Goal: Find specific fact

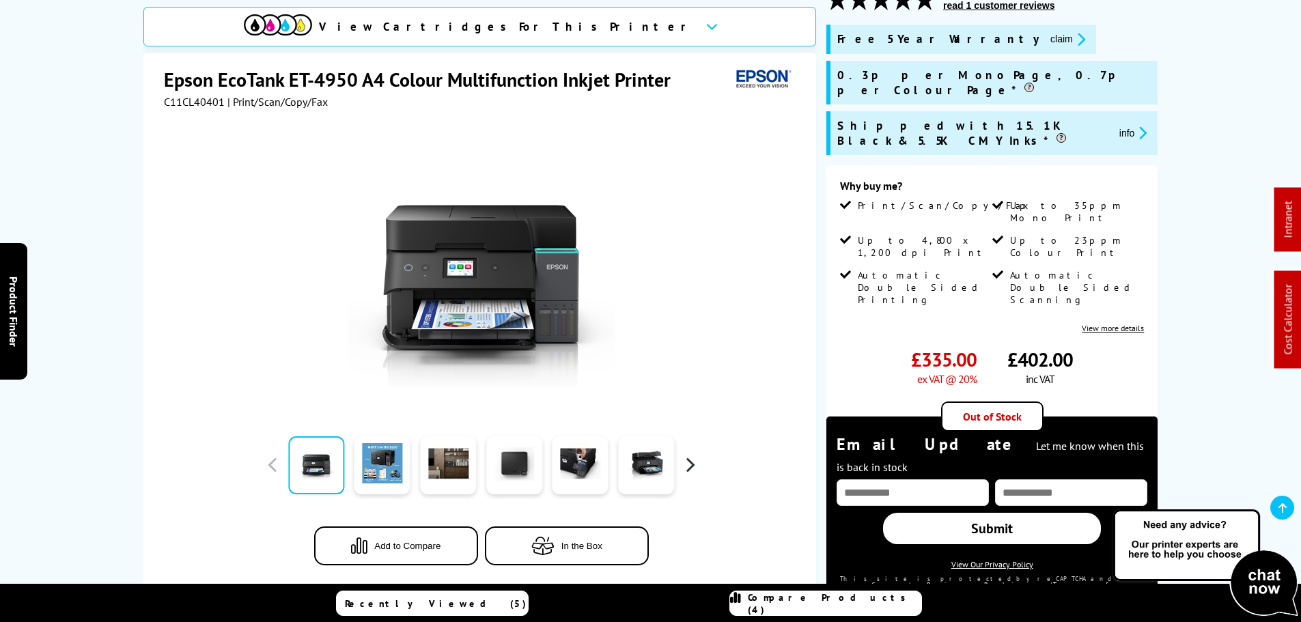
click at [689, 464] on button "button" at bounding box center [689, 465] width 20 height 20
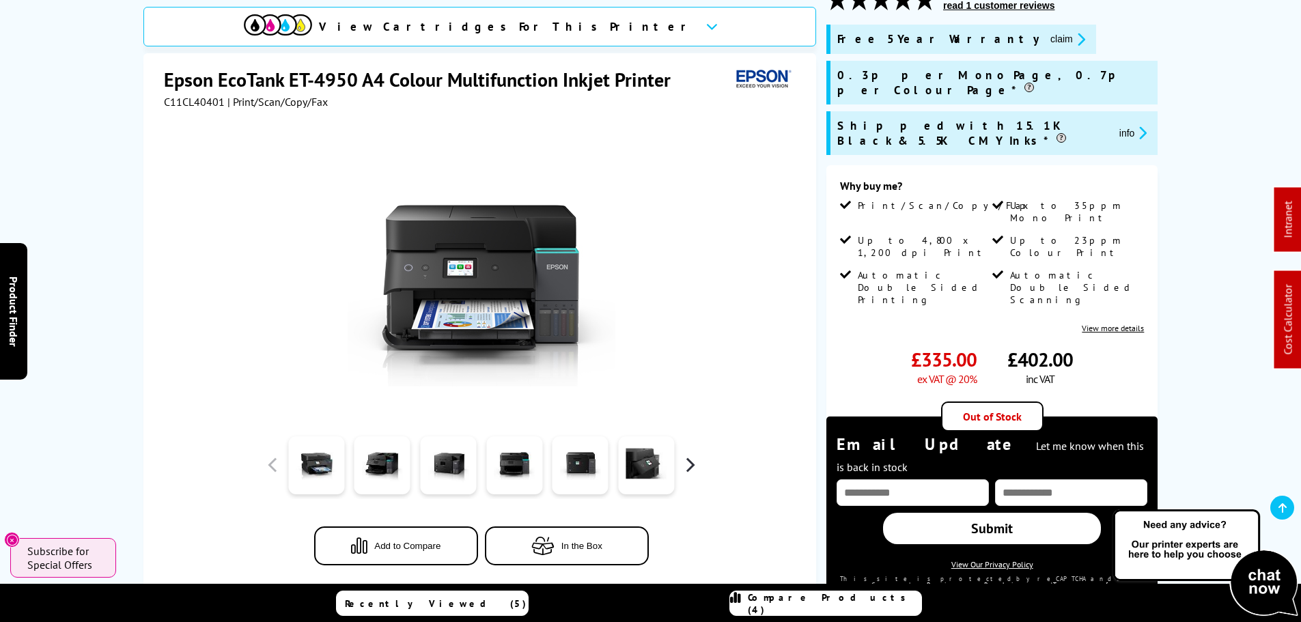
click at [688, 464] on button "button" at bounding box center [689, 465] width 20 height 20
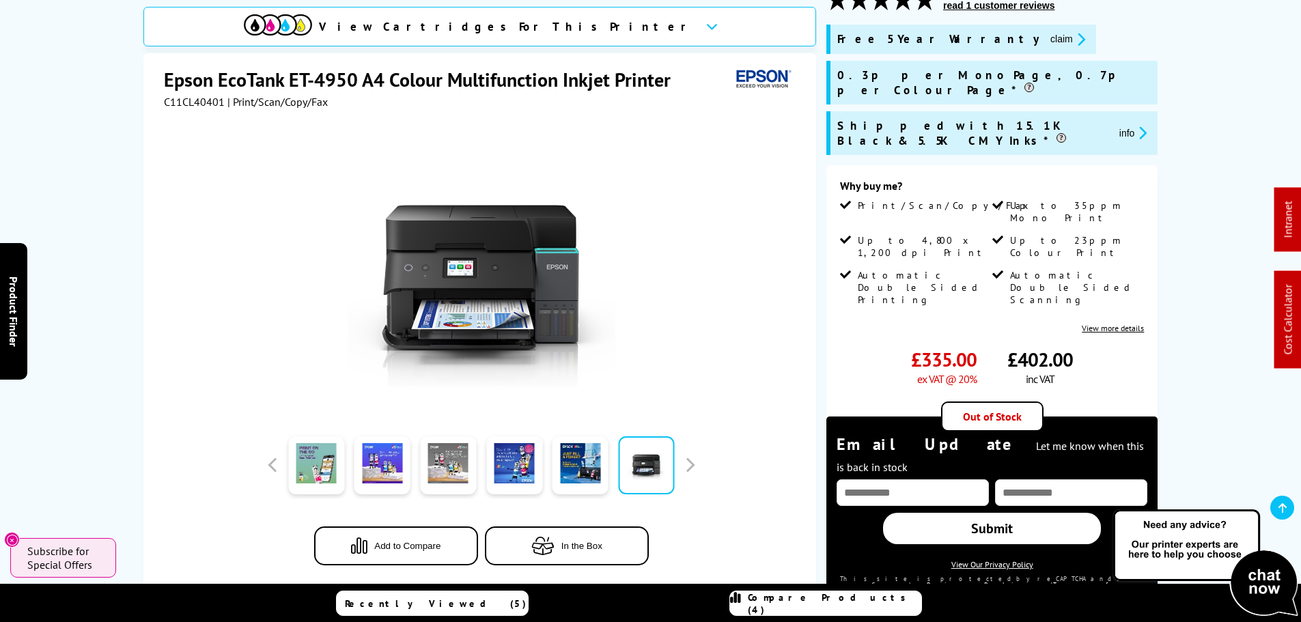
click at [193, 99] on span "C11CL40401" at bounding box center [194, 102] width 61 height 14
copy span "C11CL40401"
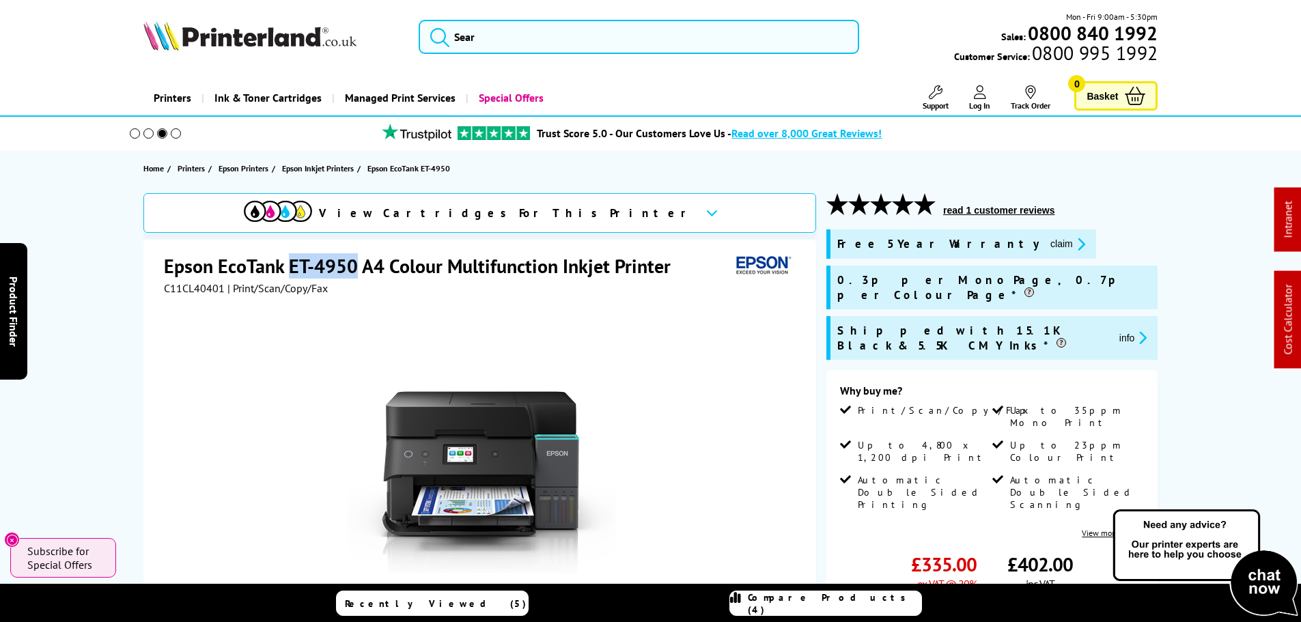
drag, startPoint x: 289, startPoint y: 260, endPoint x: 487, endPoint y: 119, distance: 243.3
click at [356, 263] on h1 "Epson EcoTank ET-4950 A4 Colour Multifunction Inkjet Printer" at bounding box center [424, 265] width 520 height 25
copy h1 "ET-4950"
click at [524, 37] on input "search" at bounding box center [639, 37] width 440 height 34
paste input "ET-4950"
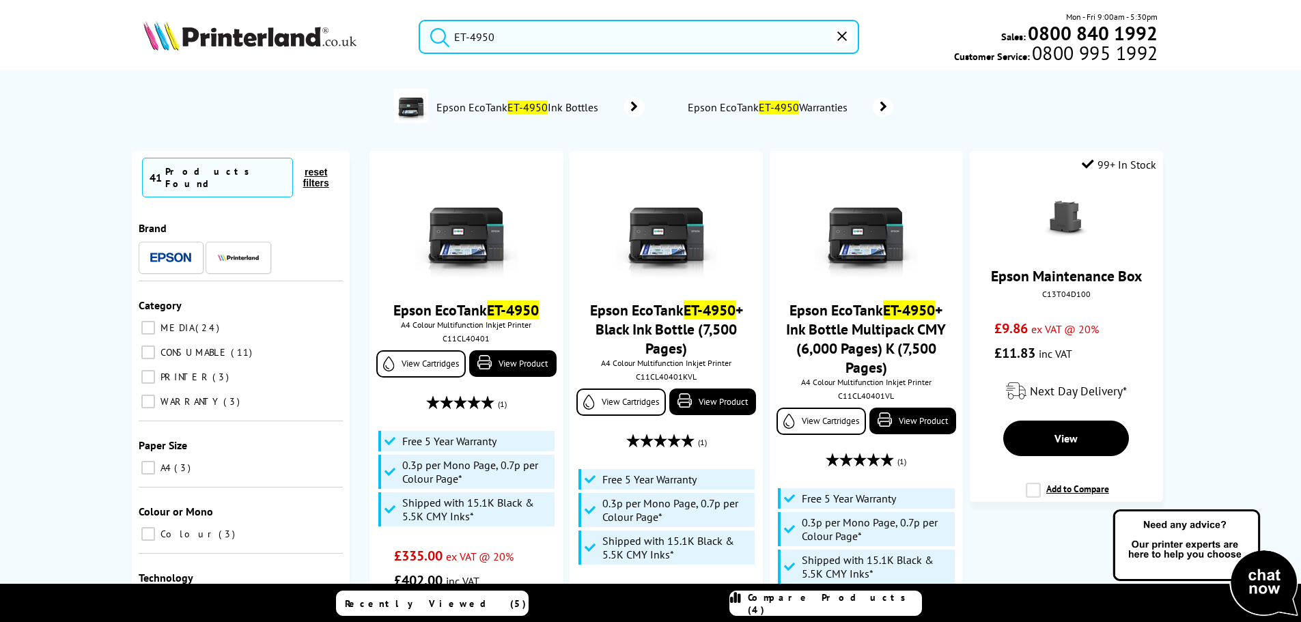
drag, startPoint x: 516, startPoint y: 33, endPoint x: 488, endPoint y: 31, distance: 28.7
click at [488, 31] on input "ET-4950" at bounding box center [639, 37] width 440 height 34
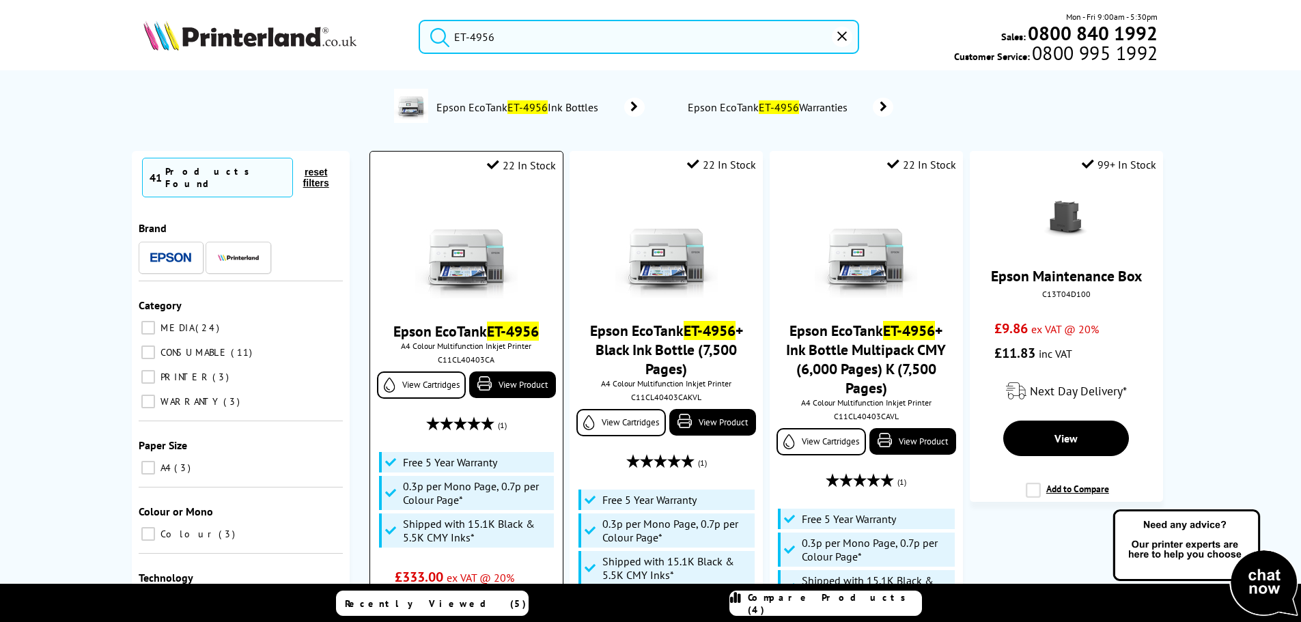
type input "ET-4956"
click at [475, 363] on div "C11CL40403CA" at bounding box center [465, 359] width 171 height 10
copy div "C11CL40403CA"
click at [471, 363] on div "C11CL40403CA" at bounding box center [465, 359] width 171 height 10
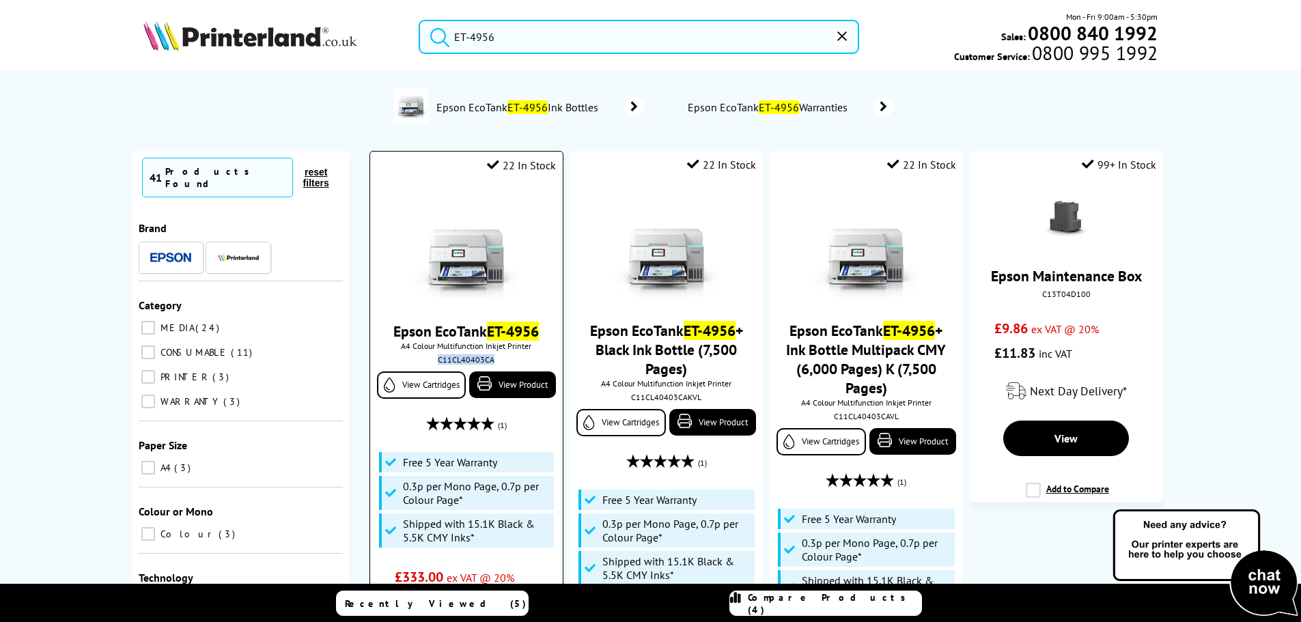
click at [471, 363] on div "C11CL40403CA" at bounding box center [465, 359] width 171 height 10
